Goal: Task Accomplishment & Management: Manage account settings

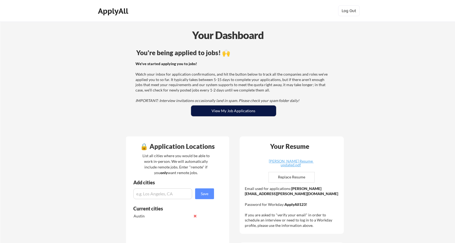
click at [214, 108] on button "View My Job Applications" at bounding box center [233, 111] width 85 height 11
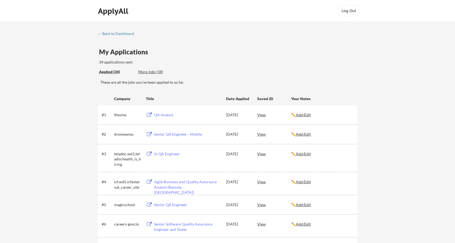
click at [305, 134] on u "Add/Edit" at bounding box center [303, 134] width 15 height 5
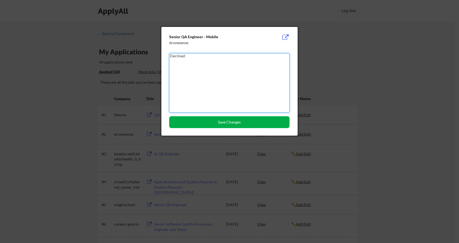
type textarea "Declined"
click at [221, 121] on button "Save Changes" at bounding box center [229, 122] width 120 height 12
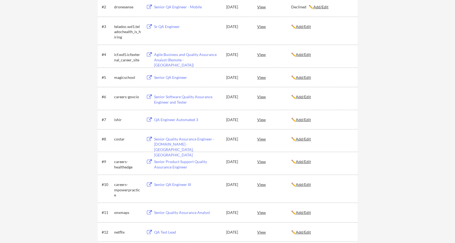
scroll to position [135, 0]
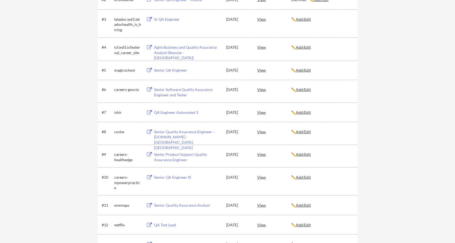
click at [305, 133] on u "Add/Edit" at bounding box center [303, 132] width 15 height 5
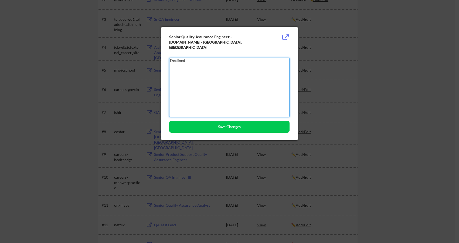
type textarea "Declined"
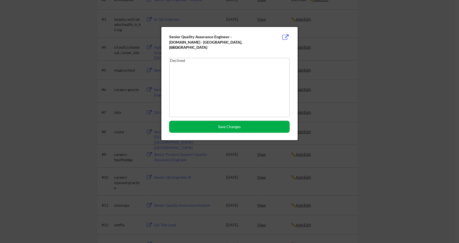
click at [251, 123] on button "Save Changes" at bounding box center [229, 127] width 120 height 12
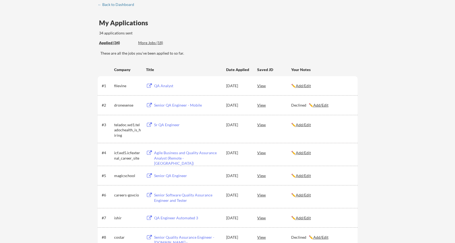
scroll to position [0, 0]
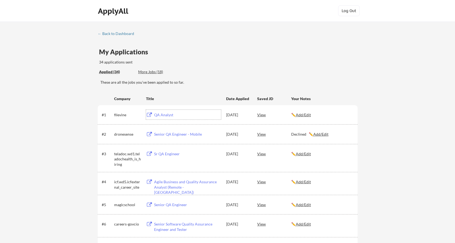
click at [167, 114] on div "QA Analyst" at bounding box center [187, 114] width 67 height 5
